Goal: Information Seeking & Learning: Learn about a topic

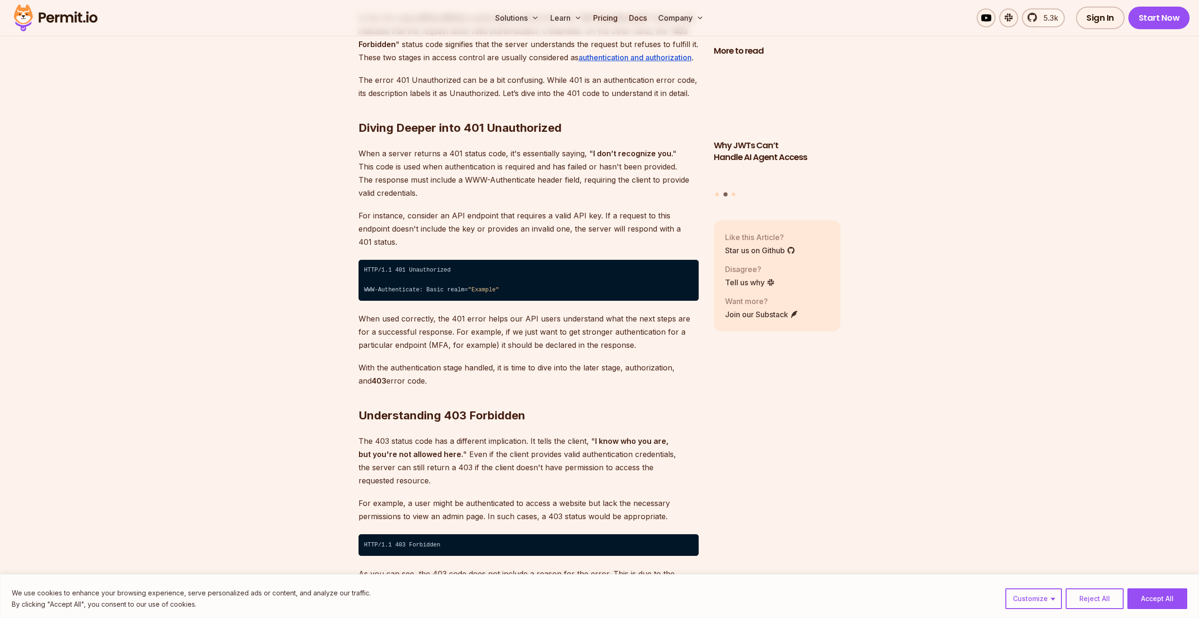
scroll to position [1366, 0]
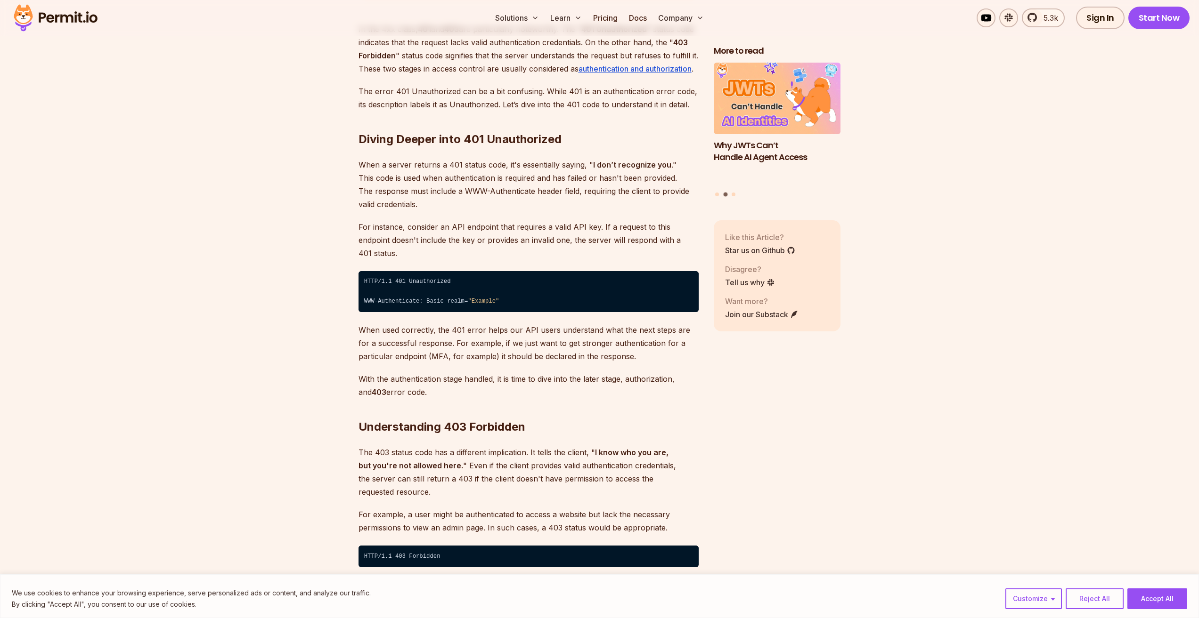
click at [513, 145] on h2 "Diving Deeper into 401 Unauthorized" at bounding box center [528, 120] width 340 height 53
copy h2 "Unauthorized"
click at [489, 412] on h2 "Understanding 403 Forbidden" at bounding box center [528, 408] width 340 height 53
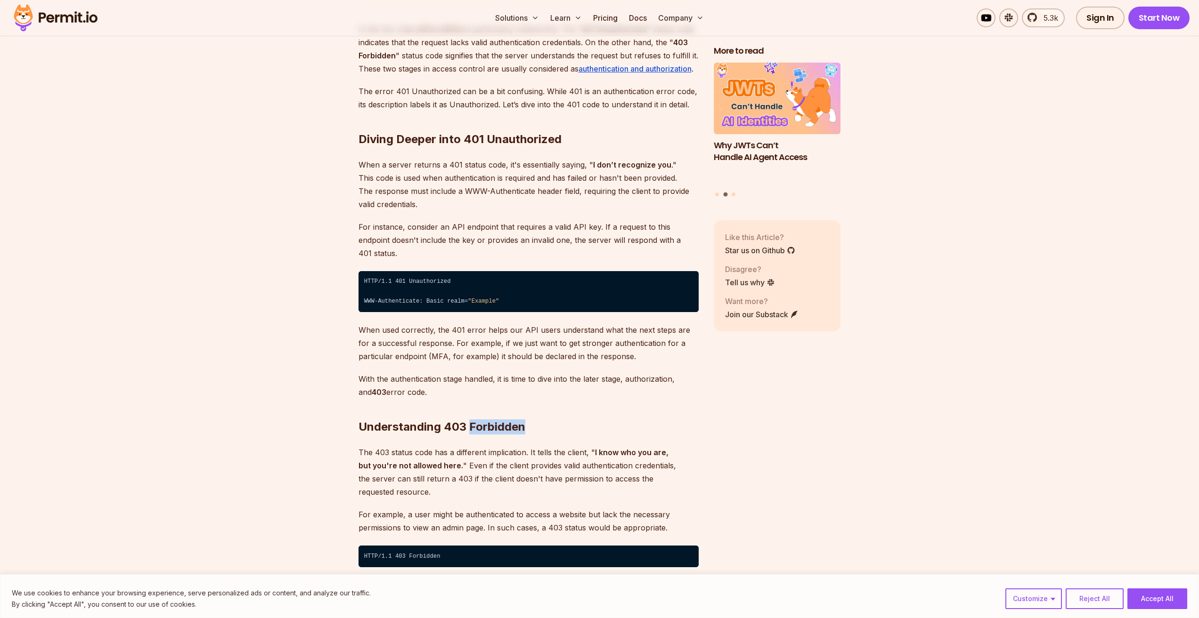
copy h2 "Forbidden"
